Goal: Information Seeking & Learning: Check status

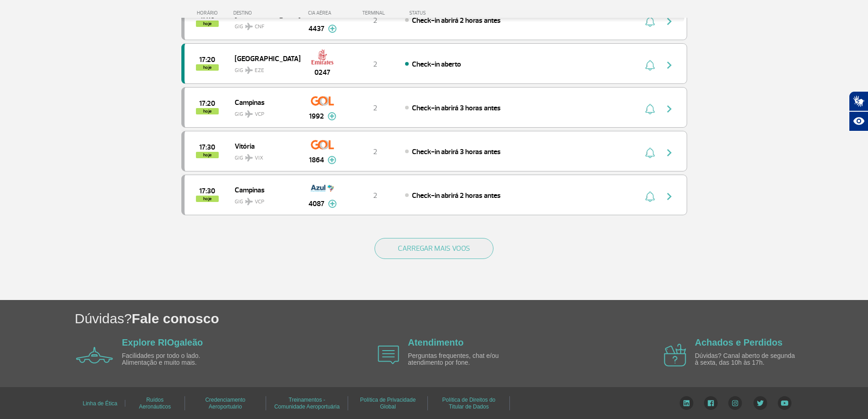
scroll to position [816, 0]
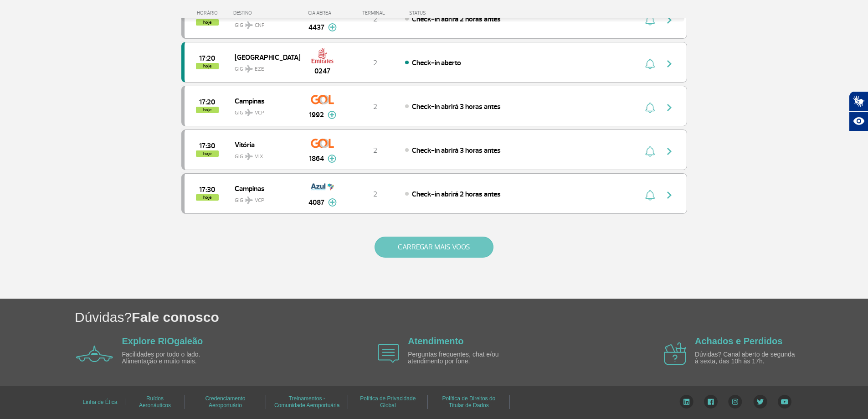
click at [463, 238] on button "CARREGAR MAIS VOOS" at bounding box center [433, 246] width 119 height 21
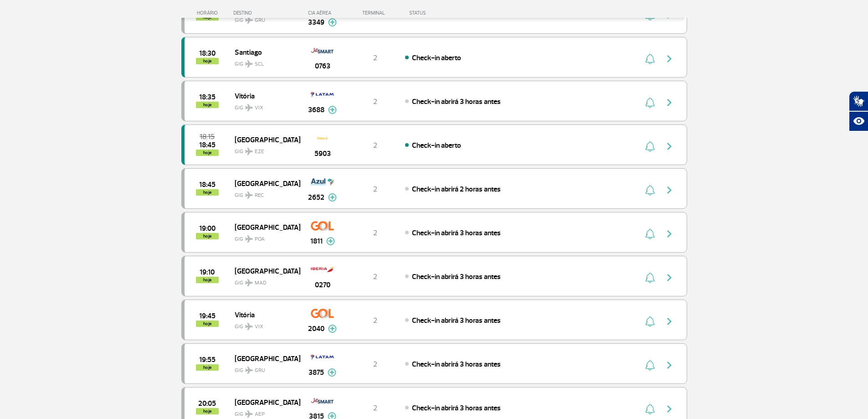
scroll to position [1666, 0]
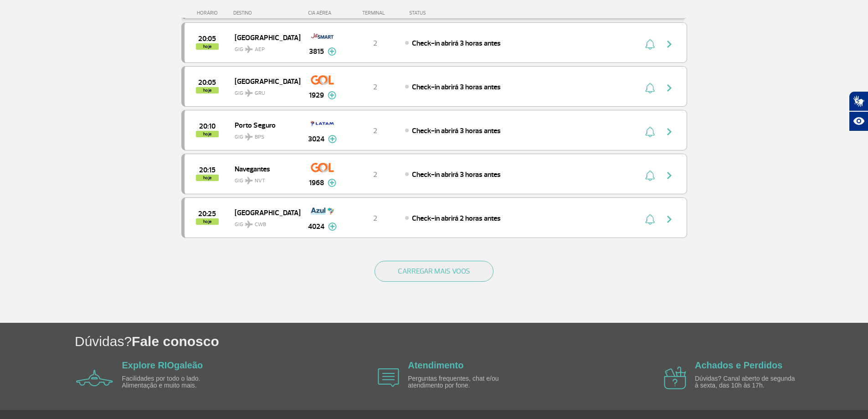
click at [453, 289] on div "CARREGAR MAIS VOOS" at bounding box center [434, 285] width 506 height 73
click at [457, 275] on button "CARREGAR MAIS VOOS" at bounding box center [433, 271] width 119 height 21
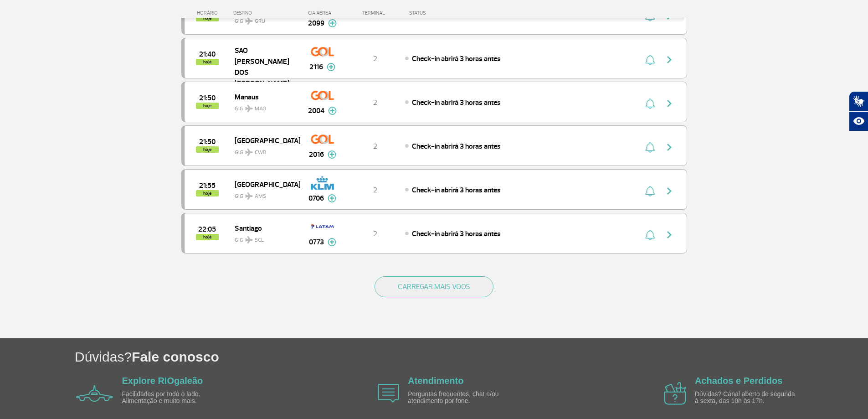
scroll to position [2565, 0]
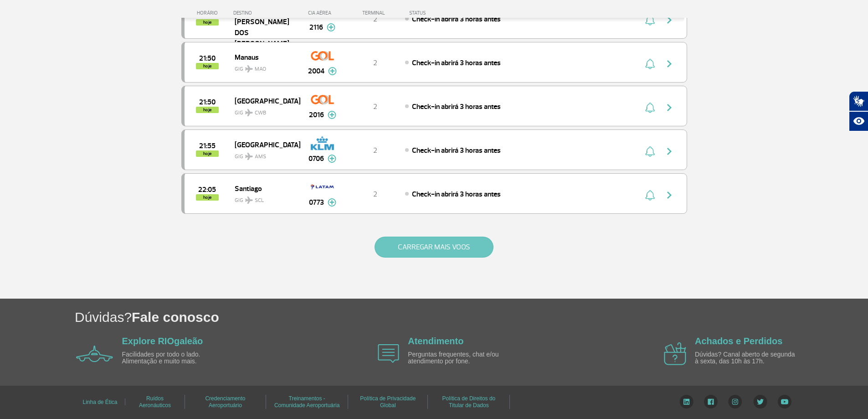
click at [468, 246] on button "CARREGAR MAIS VOOS" at bounding box center [433, 246] width 119 height 21
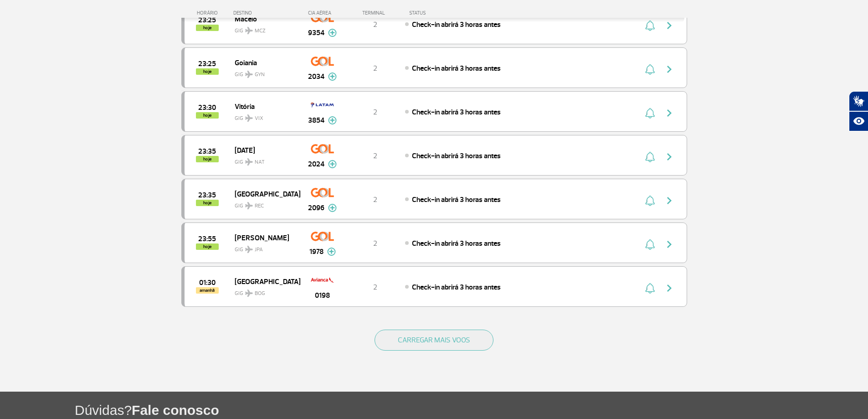
scroll to position [3440, 0]
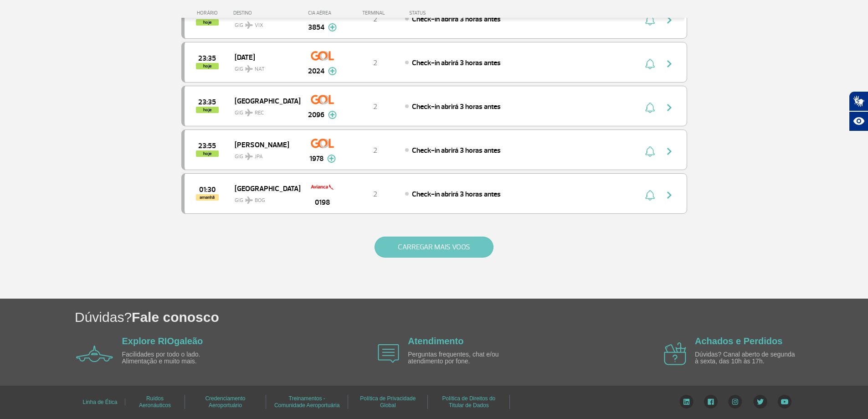
click at [476, 244] on button "CARREGAR MAIS VOOS" at bounding box center [433, 246] width 119 height 21
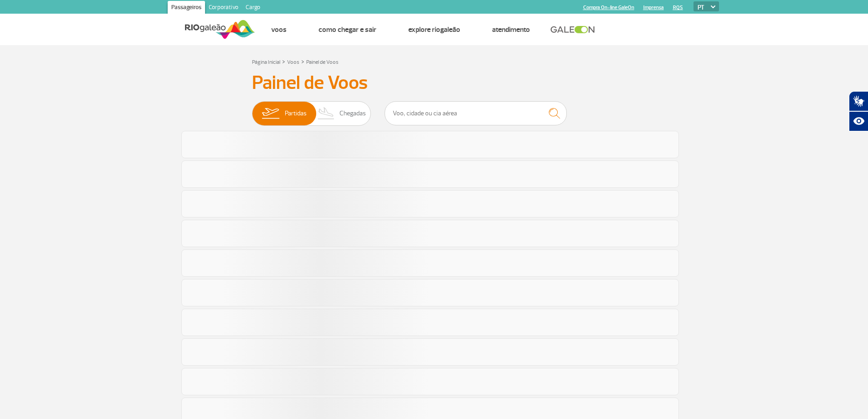
scroll to position [454, 0]
